Goal: Information Seeking & Learning: Understand process/instructions

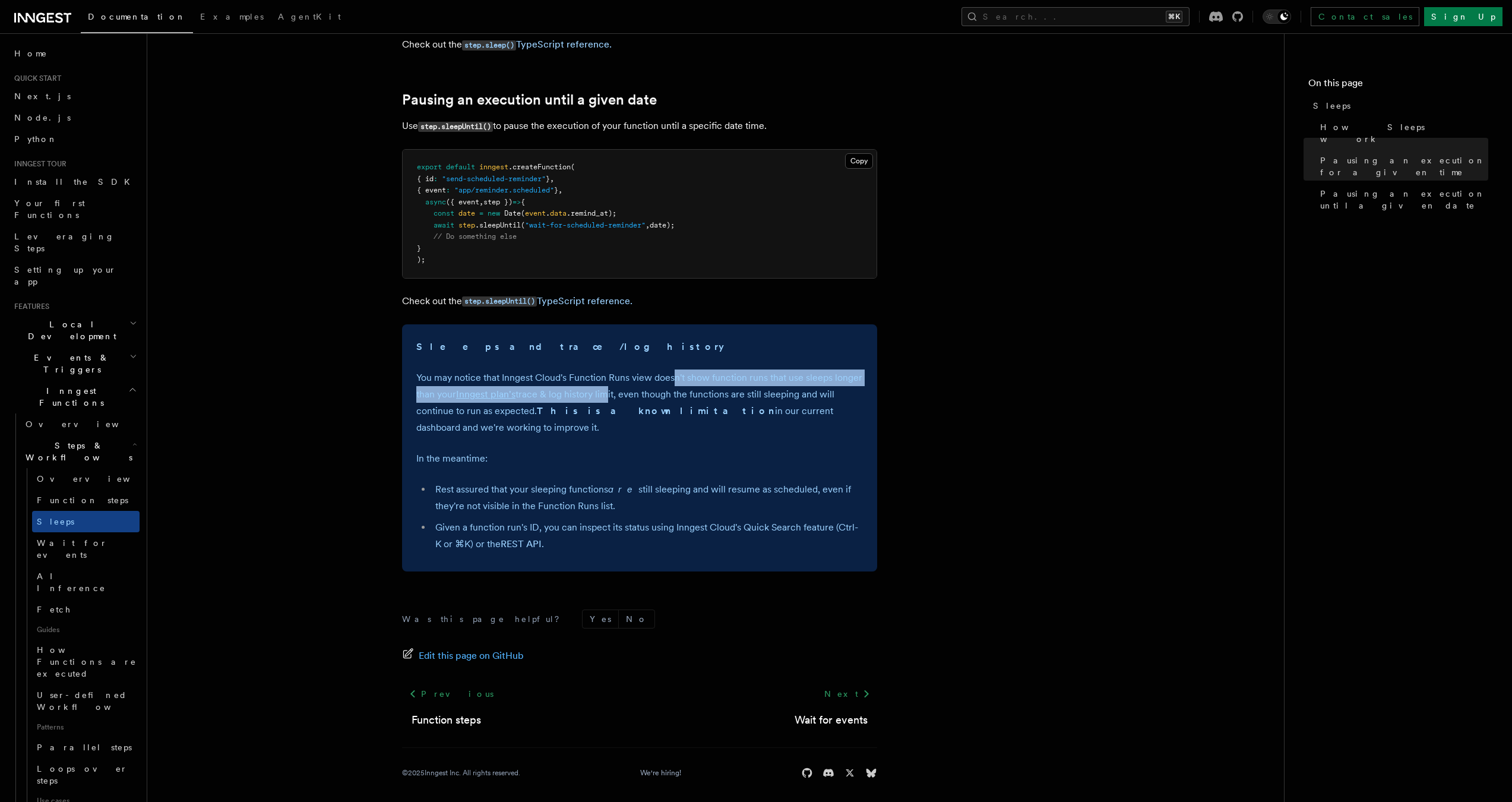
drag, startPoint x: 678, startPoint y: 369, endPoint x: 607, endPoint y: 387, distance: 73.2
click at [607, 387] on p "You may notice that Inngest Cloud's Function Runs view doesn't show function ru…" at bounding box center [640, 403] width 447 height 67
click at [556, 300] on link "step.sleepUntil() TypeScript reference." at bounding box center [547, 301] width 171 height 11
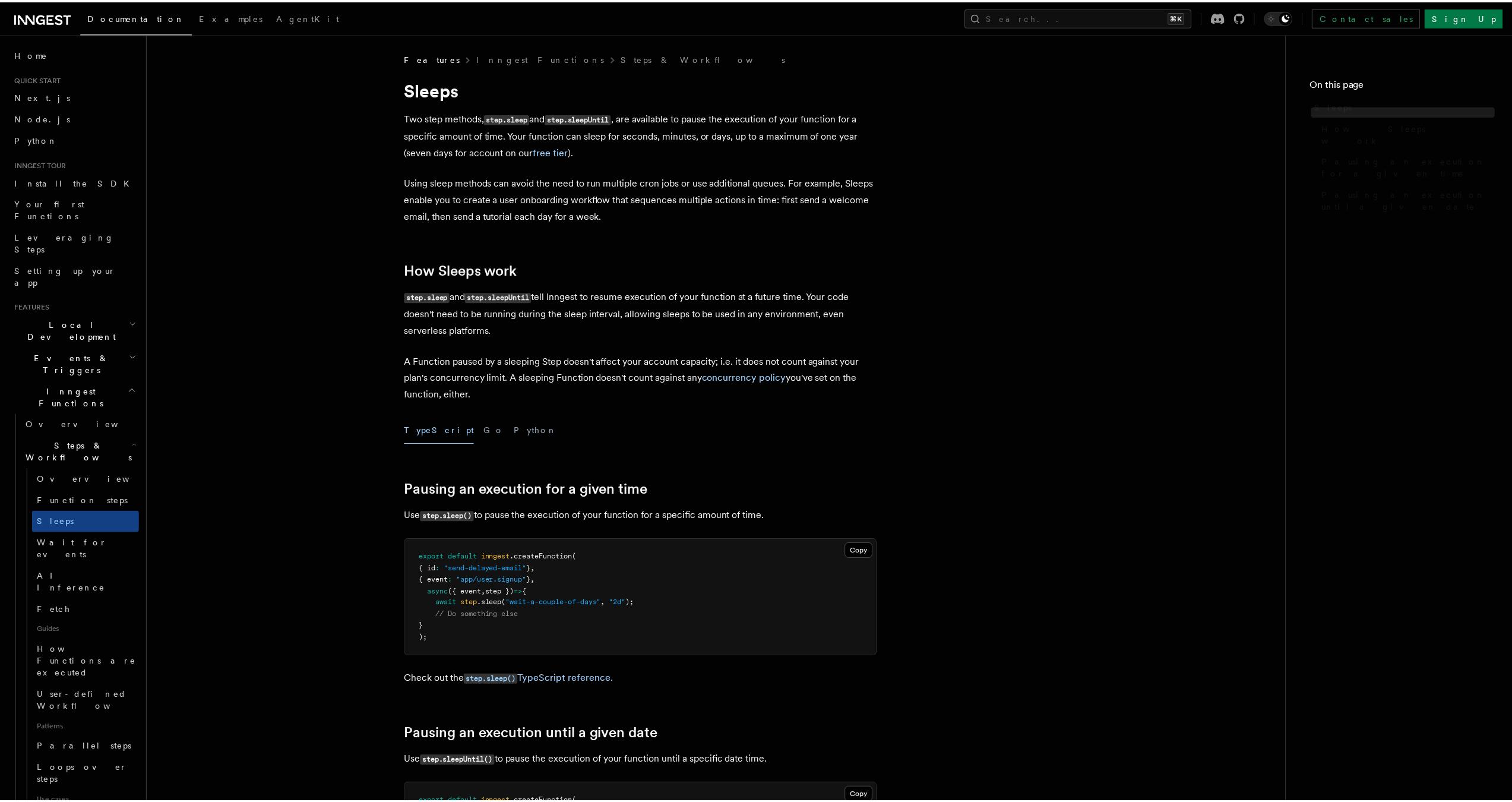
scroll to position [634, 0]
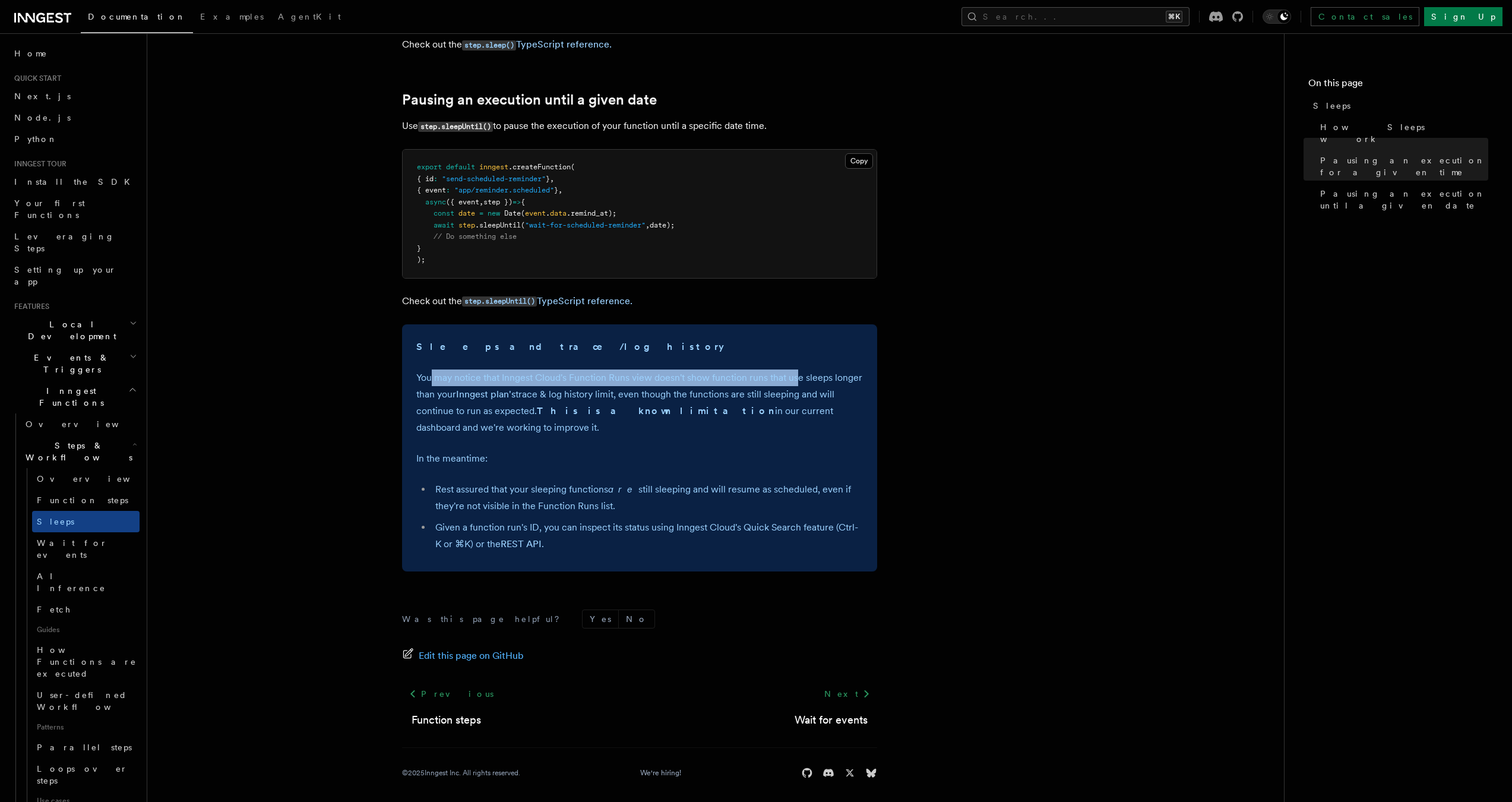
drag, startPoint x: 429, startPoint y: 375, endPoint x: 797, endPoint y: 373, distance: 368.0
click at [797, 373] on p "You may notice that Inngest Cloud's Function Runs view doesn't show function ru…" at bounding box center [640, 403] width 447 height 67
click at [704, 396] on p "You may notice that Inngest Cloud's Function Runs view doesn't show function ru…" at bounding box center [640, 403] width 447 height 67
drag, startPoint x: 416, startPoint y: 389, endPoint x: 457, endPoint y: 392, distance: 41.1
click at [457, 392] on div "Sleeps and trace/log history You may notice that Inngest Cloud's Function Runs …" at bounding box center [640, 448] width 475 height 247
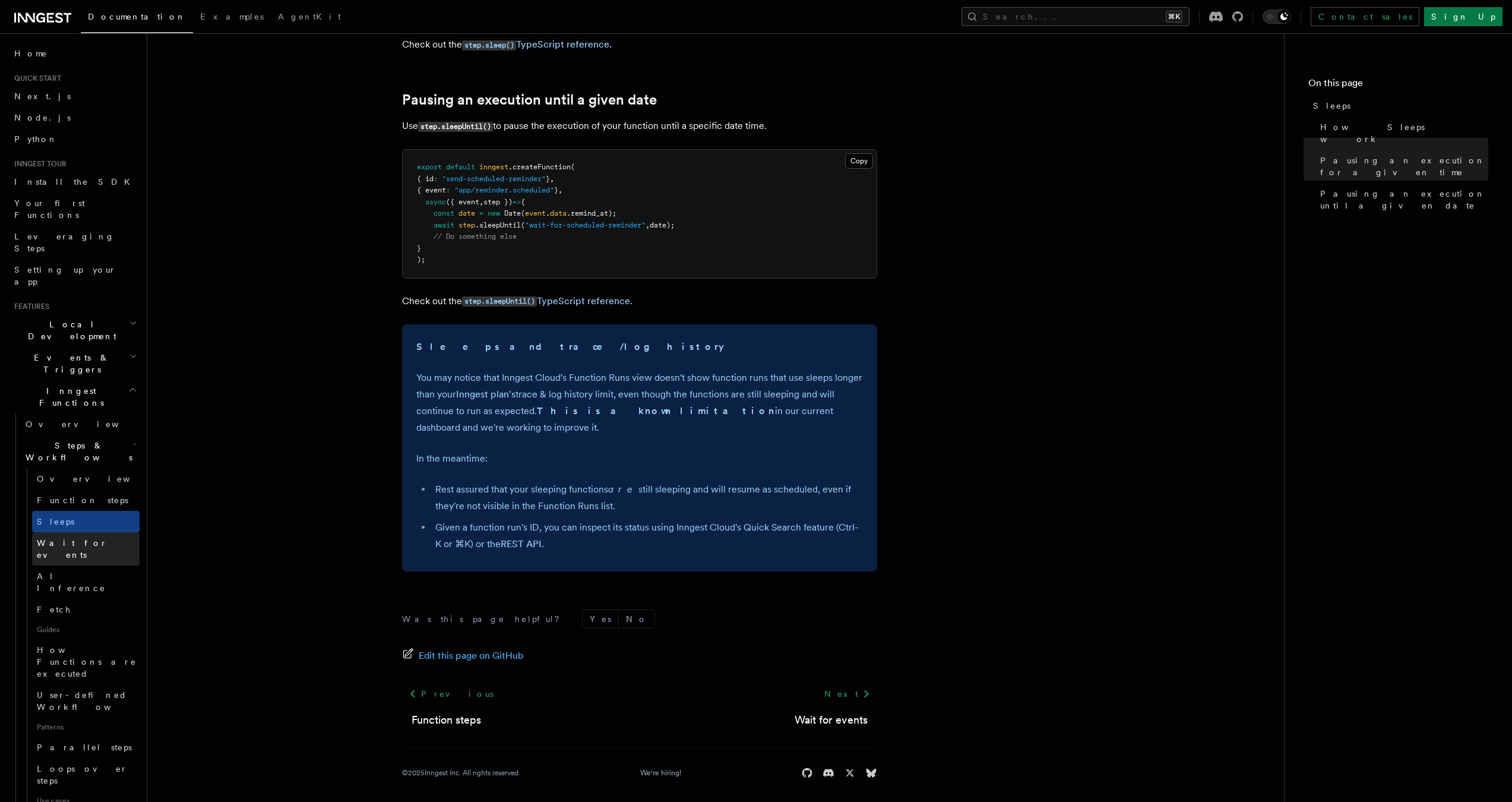
click at [113, 533] on link "Wait for events" at bounding box center [86, 549] width 107 height 33
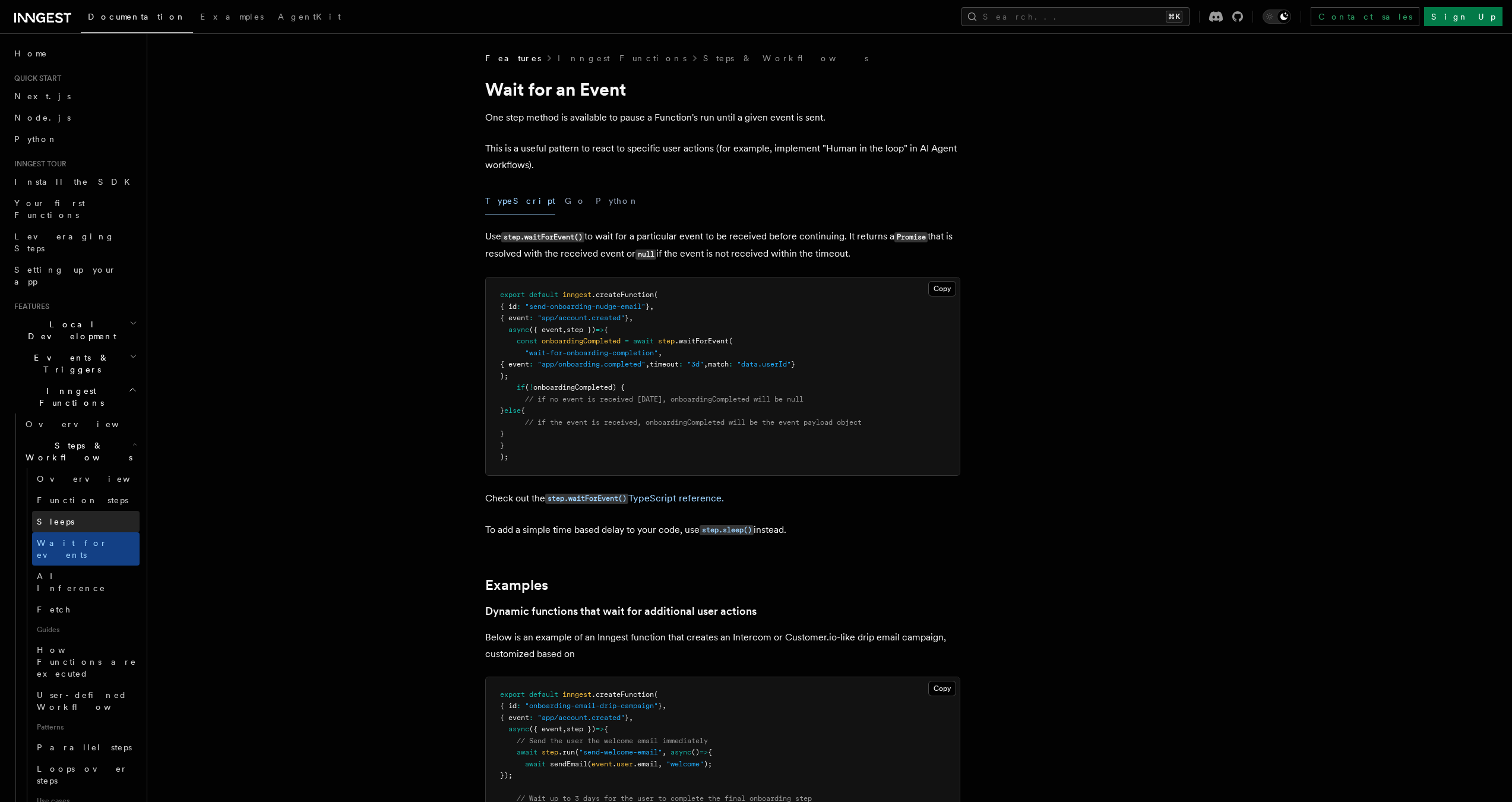
click at [84, 511] on link "Sleeps" at bounding box center [86, 522] width 107 height 22
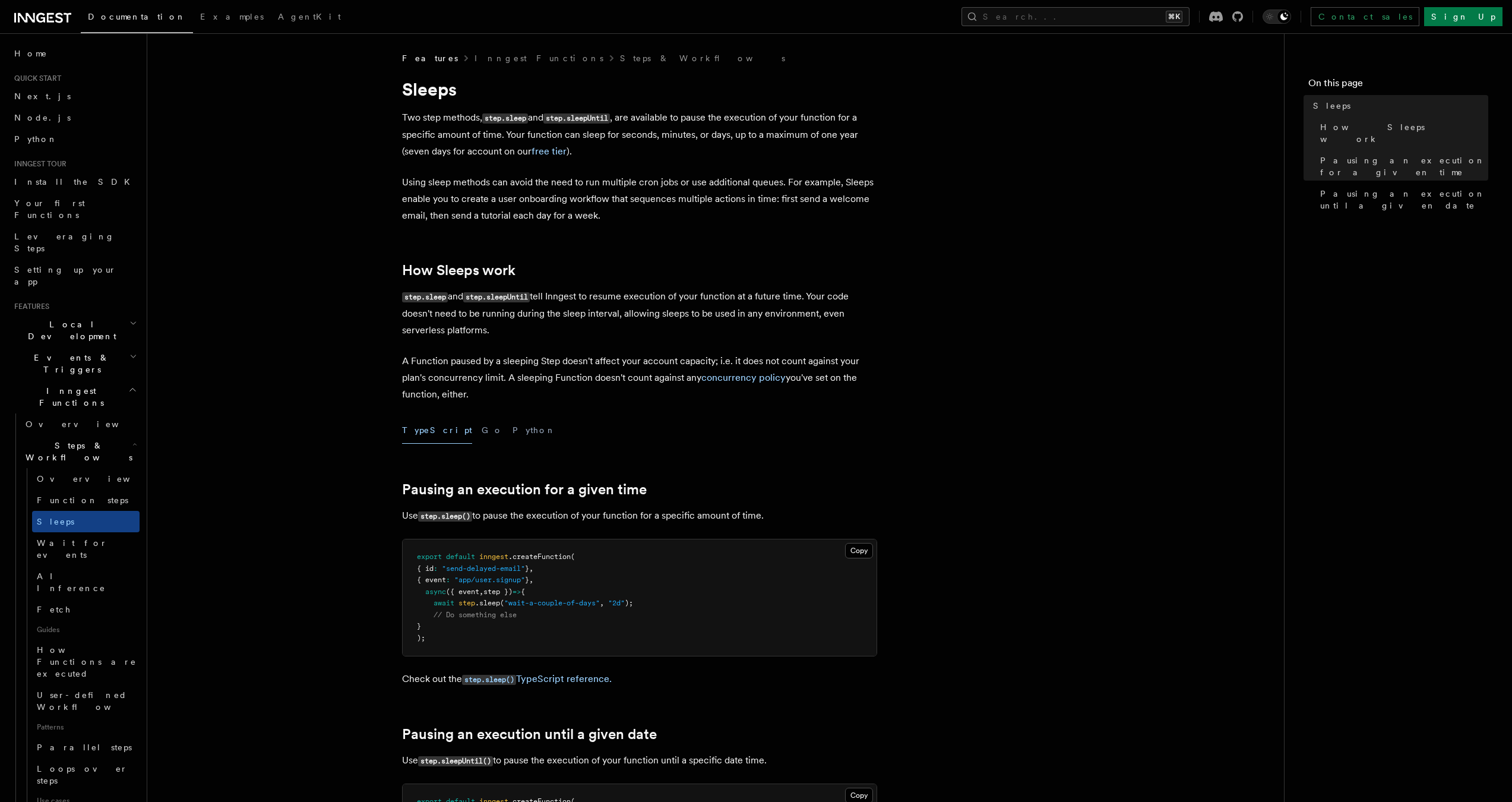
click at [544, 682] on p "Check out the step.sleep() TypeScript reference." at bounding box center [640, 679] width 475 height 17
click at [539, 676] on link "step.sleep() TypeScript reference." at bounding box center [537, 679] width 150 height 11
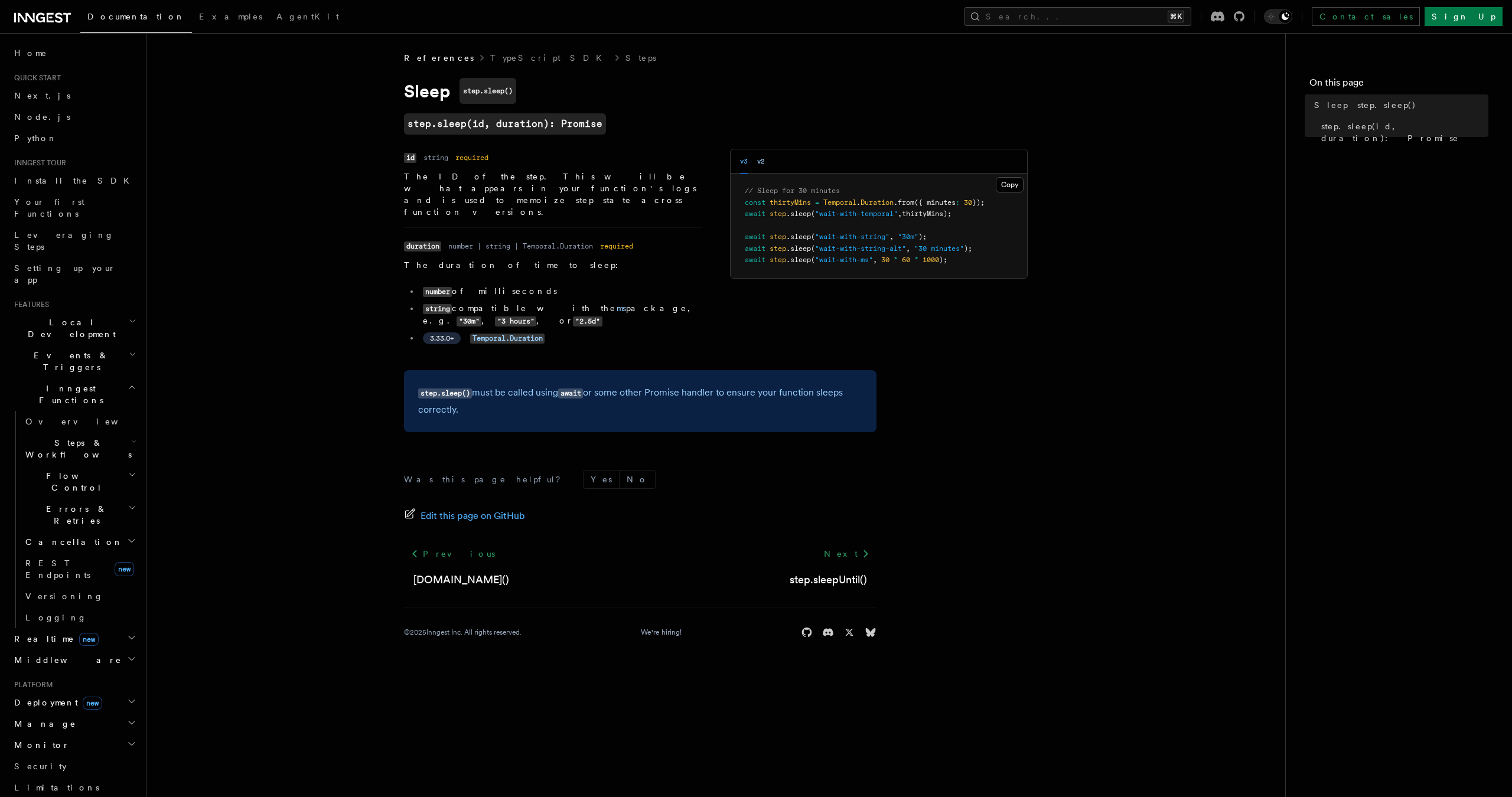
click at [760, 162] on button "v2" at bounding box center [761, 162] width 8 height 25
click at [747, 162] on button "v3" at bounding box center [744, 162] width 8 height 25
click at [617, 303] on link "ms" at bounding box center [621, 308] width 9 height 9
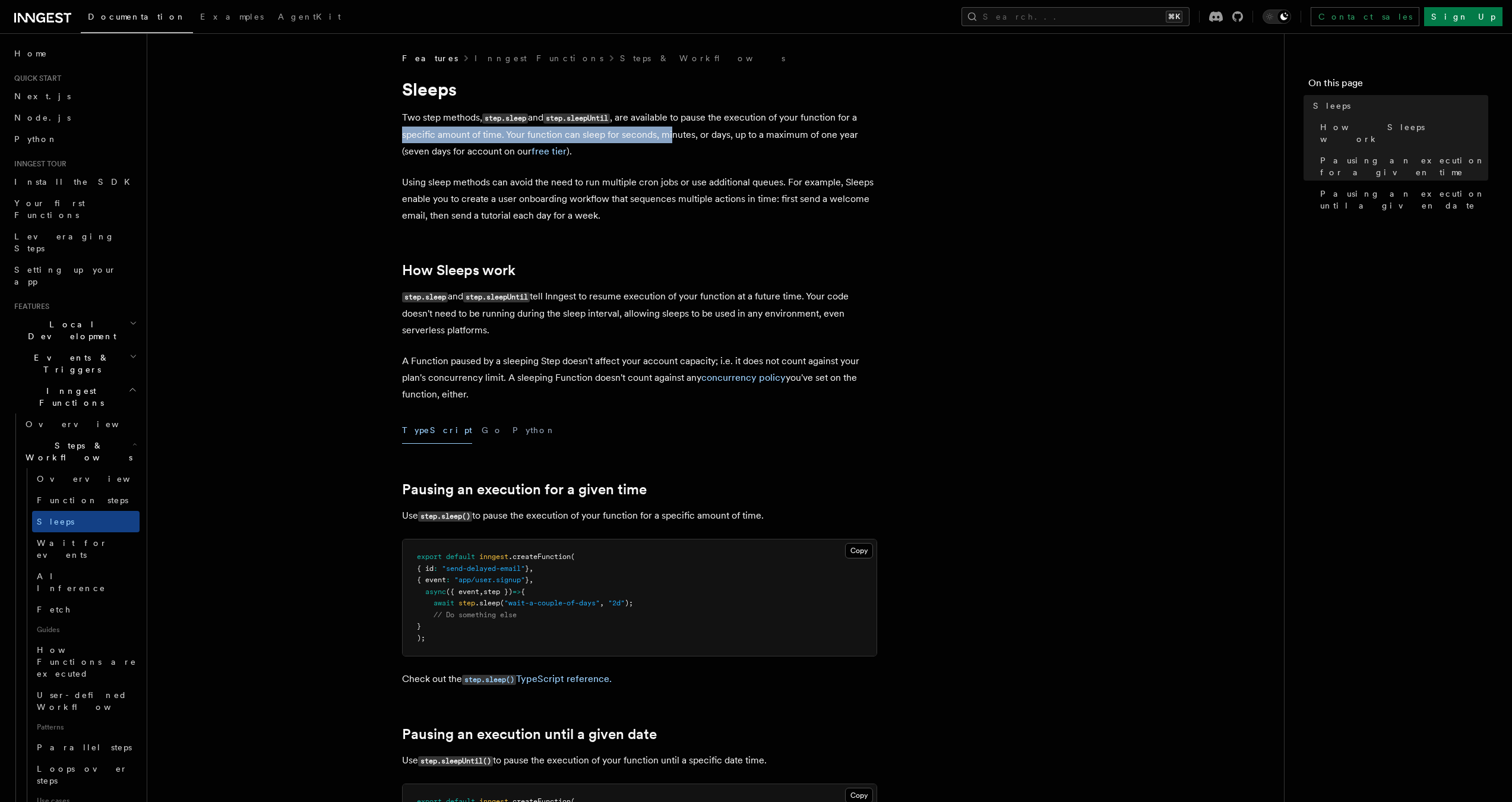
drag, startPoint x: 402, startPoint y: 132, endPoint x: 672, endPoint y: 134, distance: 270.0
click at [672, 134] on p "Two step methods, step.sleep and step.sleepUntil , are available to pause the e…" at bounding box center [640, 134] width 475 height 51
click at [673, 155] on p "Two step methods, step.sleep and step.sleepUntil , are available to pause the e…" at bounding box center [640, 134] width 475 height 51
drag, startPoint x: 380, startPoint y: 150, endPoint x: 489, endPoint y: 149, distance: 109.0
click at [489, 149] on article "Features Inngest Functions Steps & Workflows Sleeps Two step methods, step.slee…" at bounding box center [715, 747] width 1099 height 1389
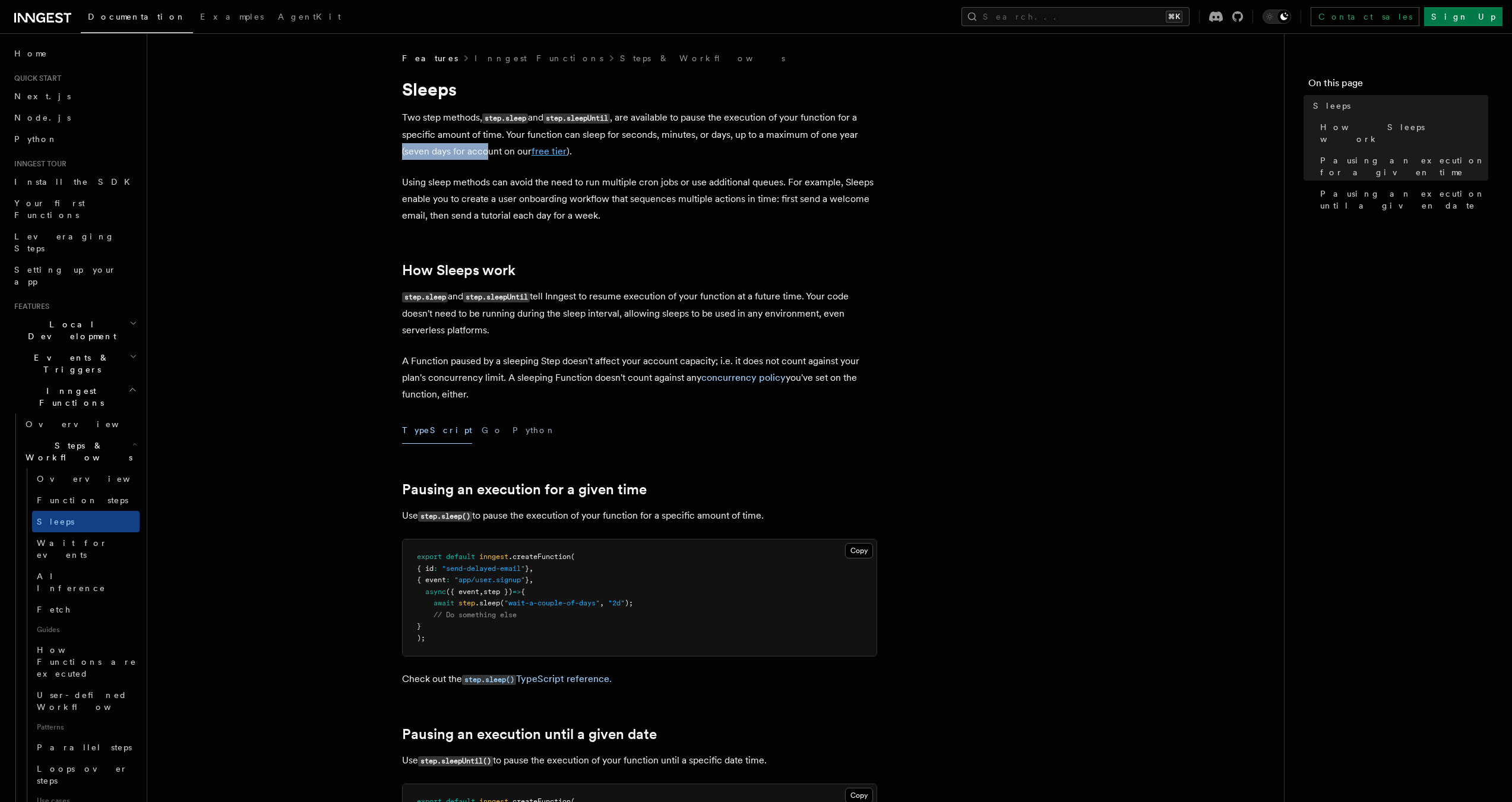
click at [555, 156] on link "free tier" at bounding box center [549, 151] width 35 height 11
